Goal: Navigation & Orientation: Find specific page/section

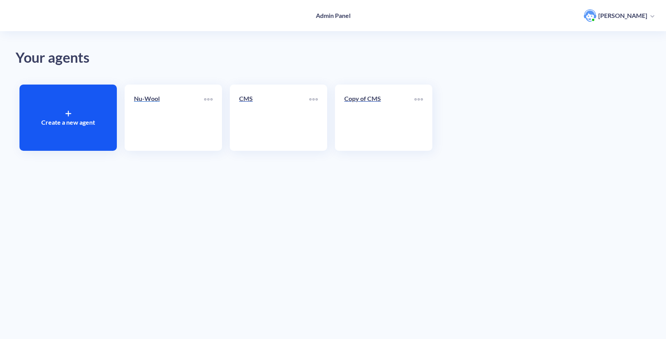
click at [149, 112] on link "Nu-Wool" at bounding box center [169, 118] width 70 height 48
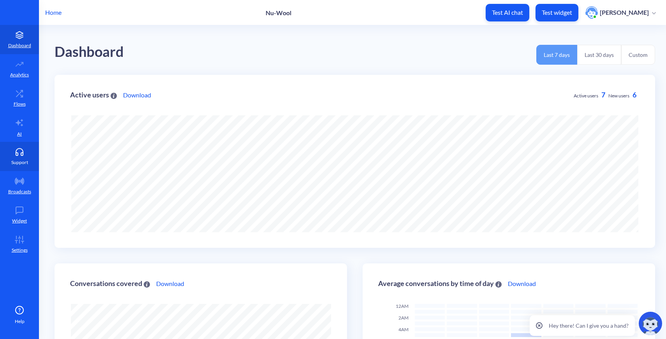
click at [22, 146] on link "Support" at bounding box center [19, 156] width 39 height 29
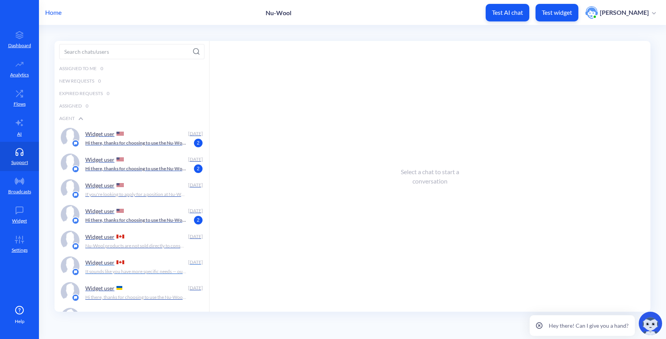
click at [149, 269] on p "It sounds like you have more specific needs — our sales team would be happy to …" at bounding box center [135, 271] width 101 height 7
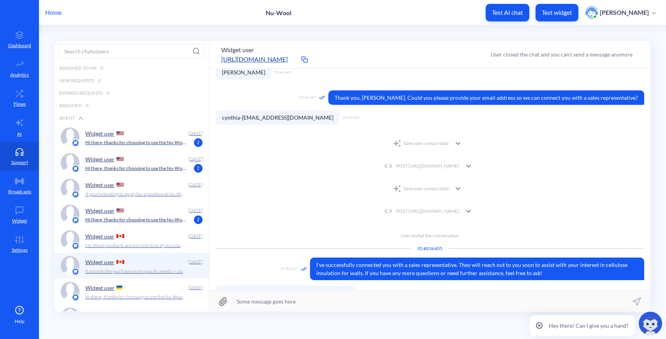
scroll to position [101, 0]
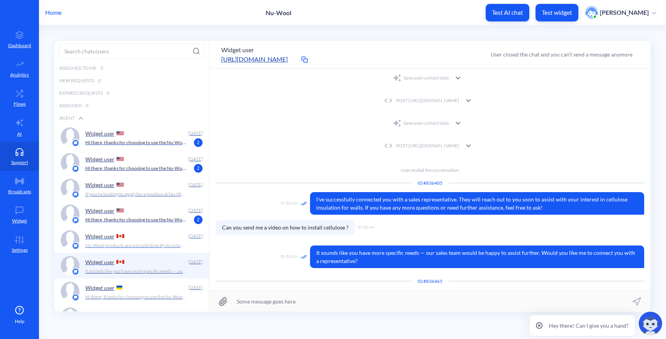
click at [155, 243] on p "Nu-Wool products are not sold directly to consumers, but you can purchase them …" at bounding box center [135, 245] width 101 height 7
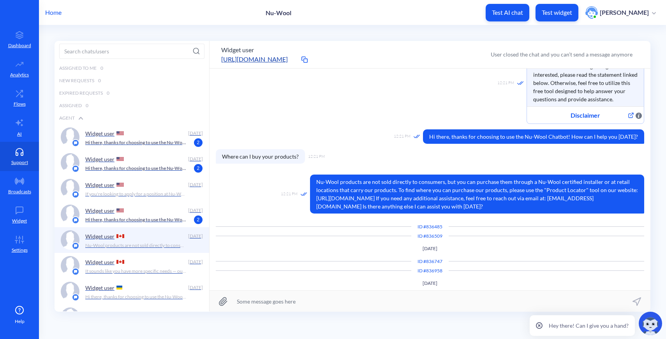
scroll to position [82, 0]
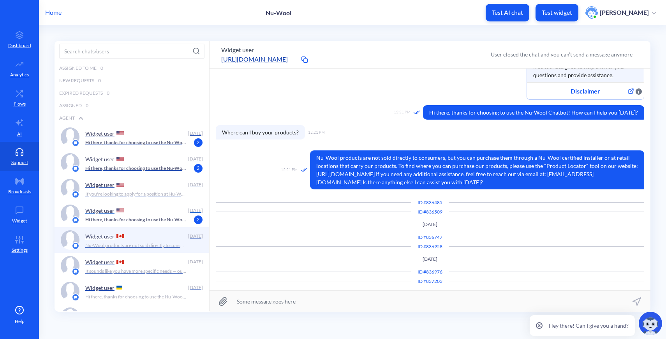
click at [157, 216] on p "Hi there, thanks for choosing to use the Nu-Wool Chatbot! How can I help you [D…" at bounding box center [135, 219] width 101 height 7
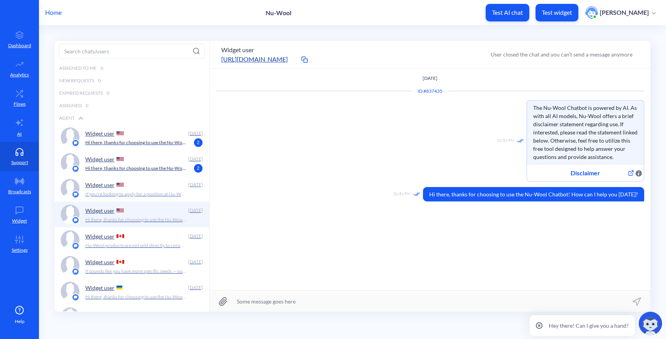
click at [136, 190] on div "Widget user" at bounding box center [135, 185] width 100 height 12
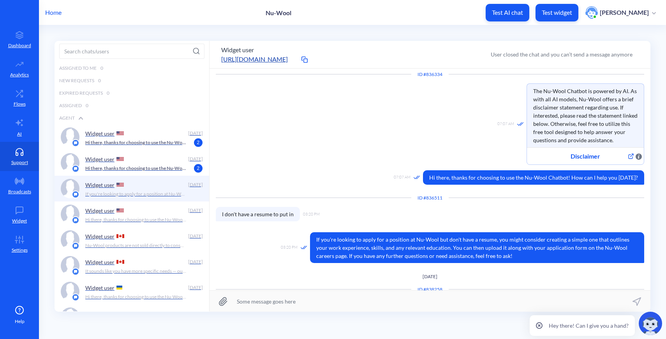
scroll to position [25, 0]
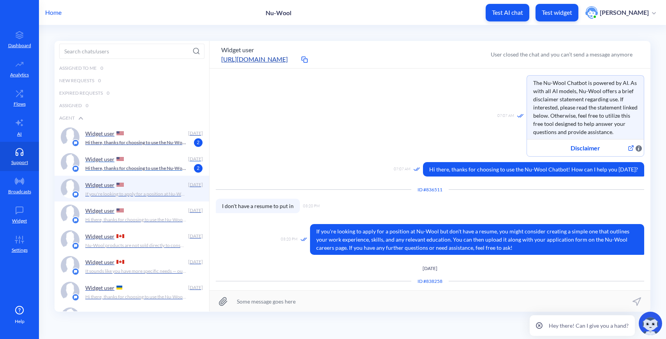
click at [123, 168] on p "Hi there, thanks for choosing to use the Nu-Wool Chatbot! How can I help you [D…" at bounding box center [135, 168] width 101 height 7
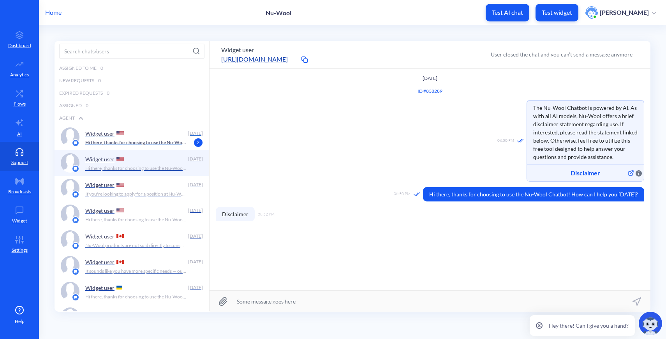
click at [155, 138] on div "Widget user" at bounding box center [135, 133] width 100 height 12
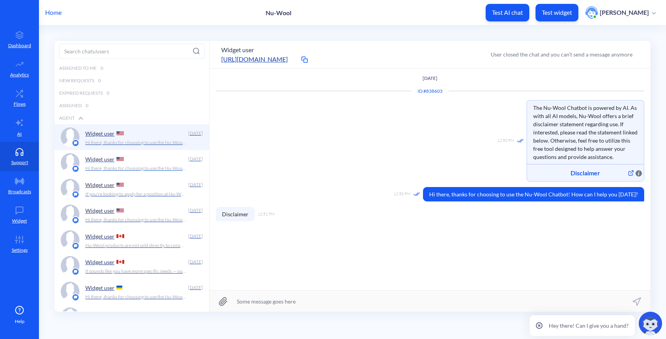
click at [147, 161] on div "Widget user" at bounding box center [135, 159] width 100 height 12
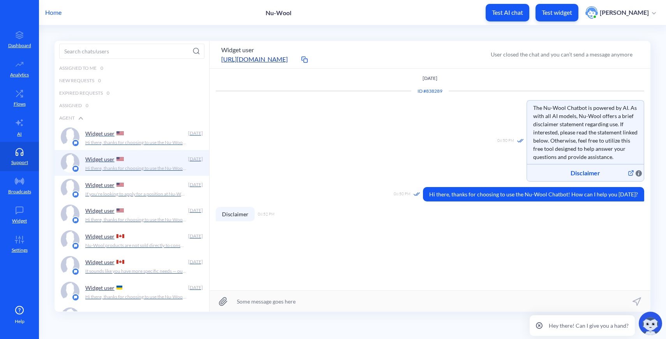
click at [143, 143] on p "Hi there, thanks for choosing to use the Nu-Wool Chatbot! How can I help you [D…" at bounding box center [135, 142] width 101 height 7
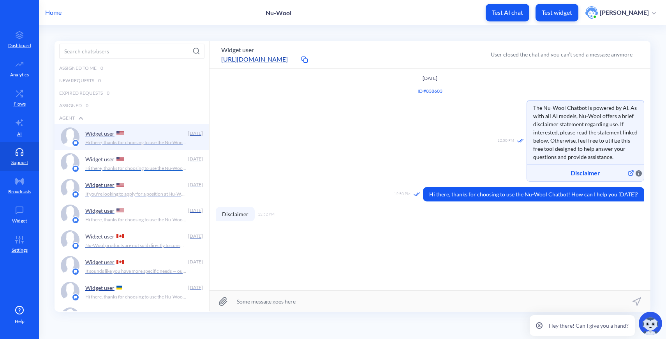
click at [143, 168] on p "Hi there, thanks for choosing to use the Nu-Wool Chatbot! How can I help you [D…" at bounding box center [135, 168] width 101 height 7
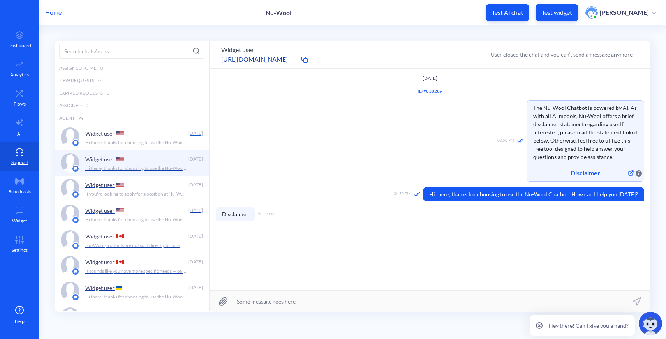
click at [141, 146] on div "Widget user [DATE] Hi there, thanks for choosing to use the Nu-Wool Chatbot! Ho…" at bounding box center [144, 136] width 118 height 19
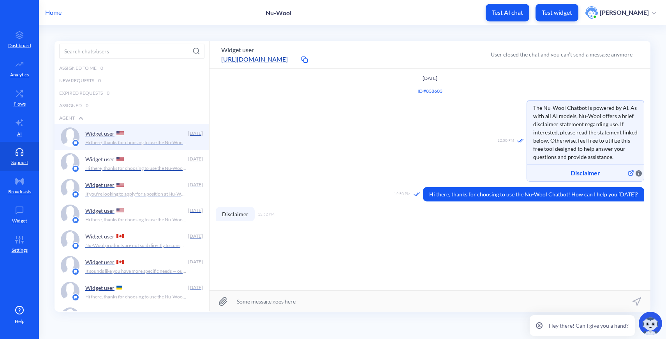
click at [57, 12] on p "Home" at bounding box center [53, 12] width 16 height 9
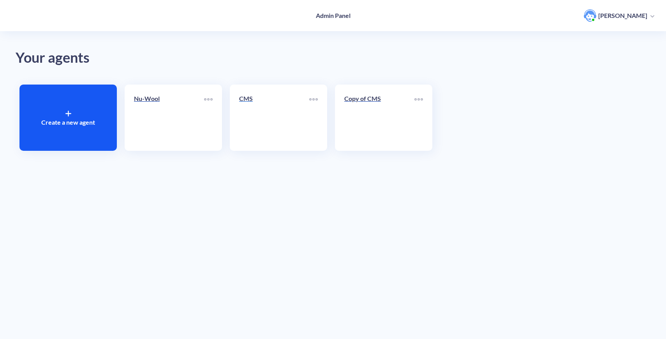
click at [276, 136] on link "CMS" at bounding box center [274, 118] width 70 height 48
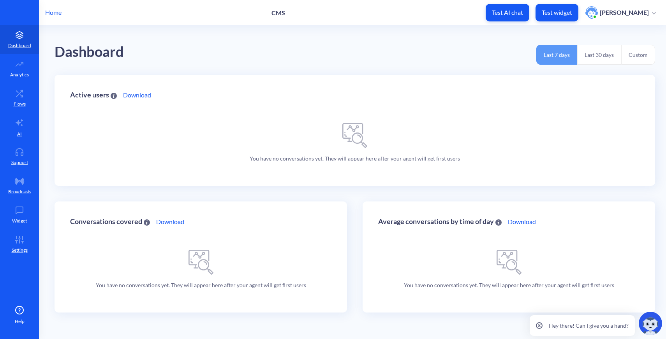
click at [55, 11] on p "Home" at bounding box center [53, 12] width 16 height 9
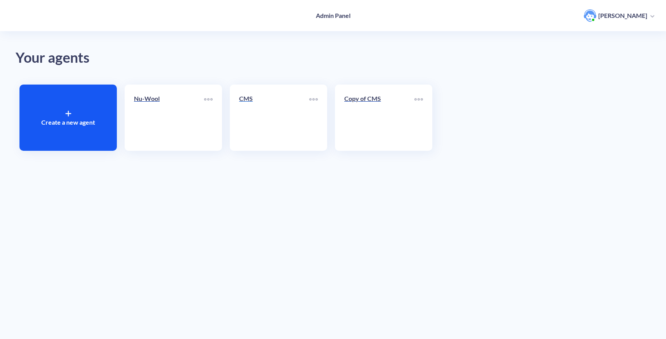
click at [292, 135] on link "CMS" at bounding box center [274, 118] width 70 height 48
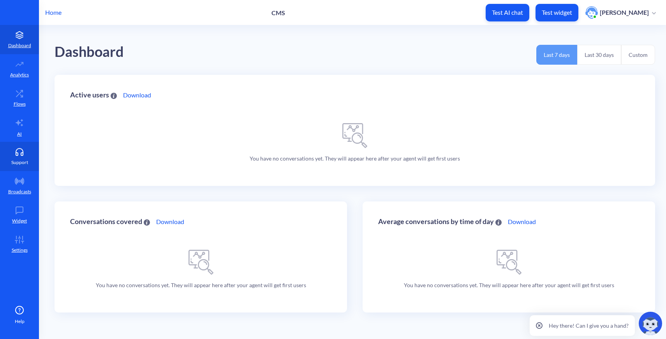
click at [14, 161] on p "Support" at bounding box center [19, 162] width 17 height 7
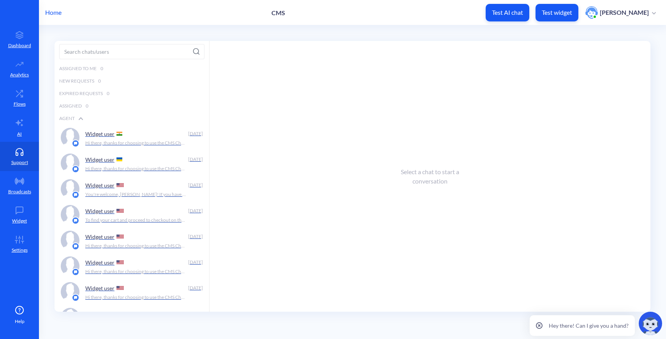
click at [56, 14] on p "Home" at bounding box center [53, 12] width 16 height 9
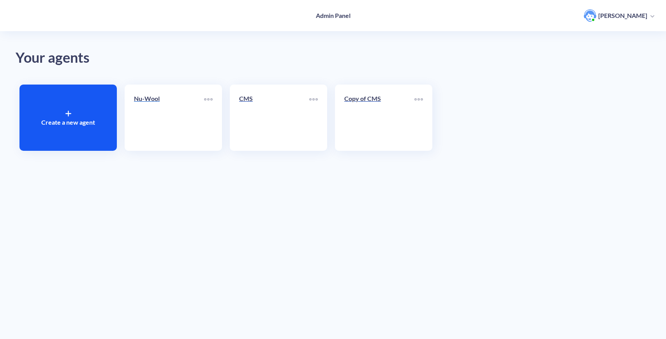
click at [181, 123] on link "Nu-Wool" at bounding box center [169, 118] width 70 height 48
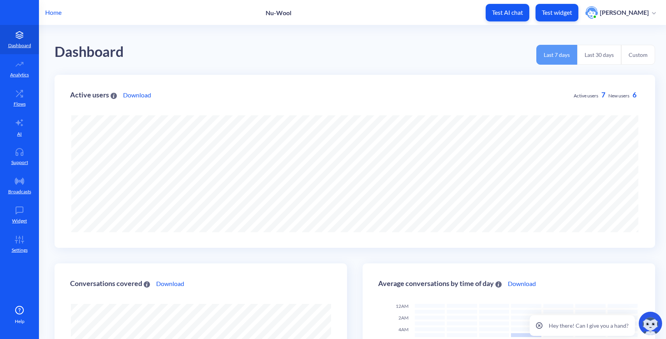
scroll to position [2, 0]
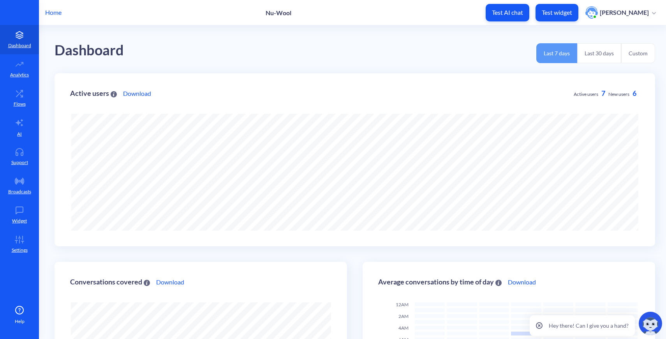
click at [59, 18] on div "Home Nu-Wool Test AI chat Test widget [PERSON_NAME]" at bounding box center [333, 12] width 666 height 25
click at [57, 12] on p "Home" at bounding box center [53, 12] width 16 height 9
